Goal: Find specific page/section: Find specific page/section

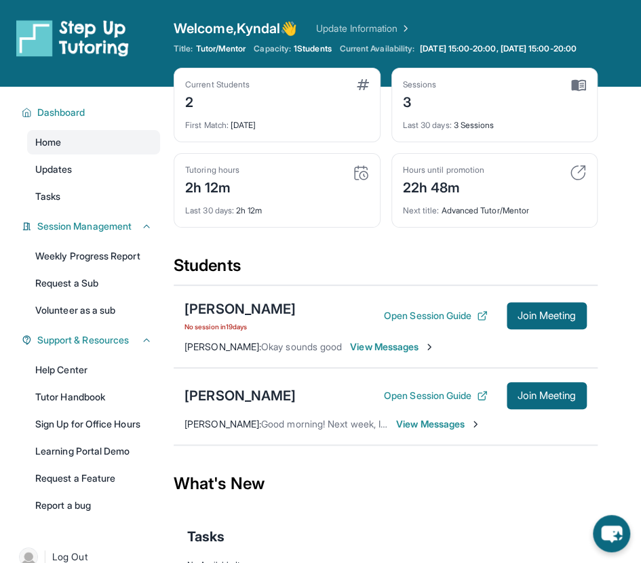
click at [171, 113] on div "Dashboard Home Updates Tasks Session Management Weekly Progress Report Request …" at bounding box center [87, 308] width 174 height 442
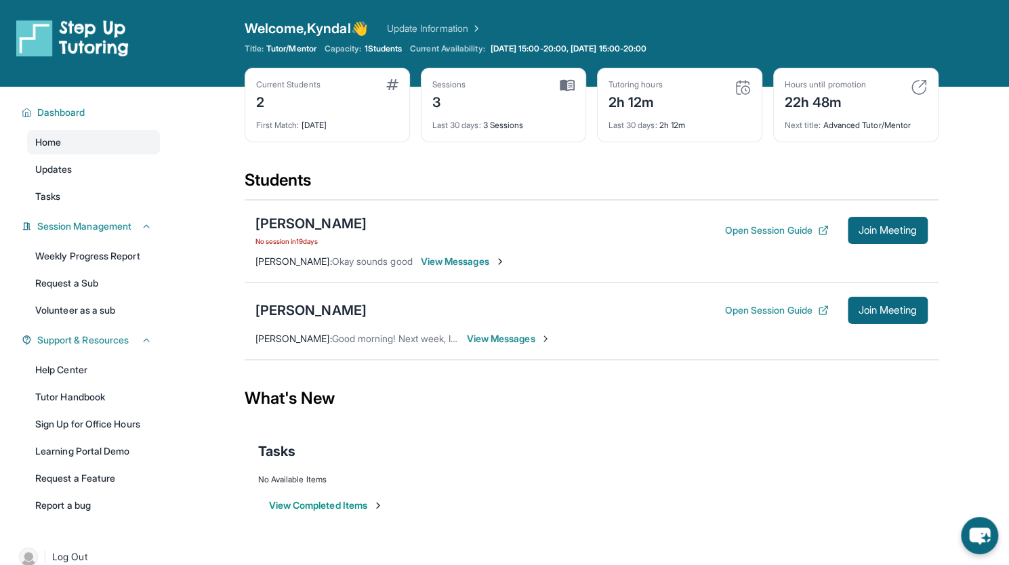
click at [638, 176] on div "Students" at bounding box center [592, 184] width 694 height 30
